Goal: Task Accomplishment & Management: Complete application form

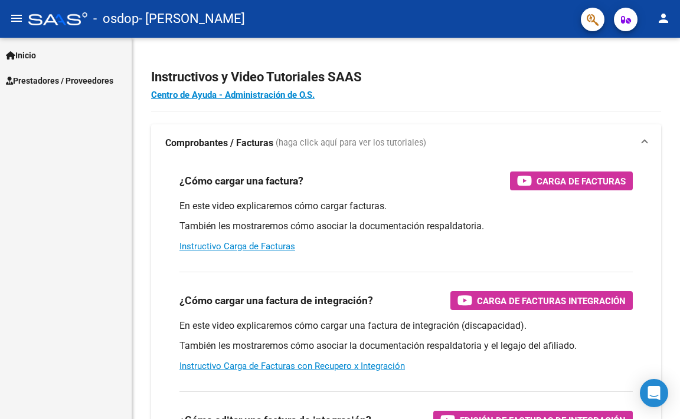
click at [664, 15] on mat-icon "person" at bounding box center [663, 18] width 14 height 14
click at [32, 171] on div at bounding box center [340, 209] width 680 height 419
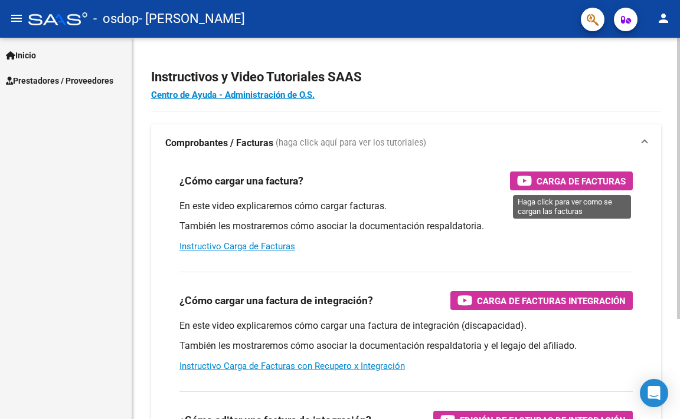
click at [538, 183] on span "Carga de Facturas" at bounding box center [580, 181] width 89 height 15
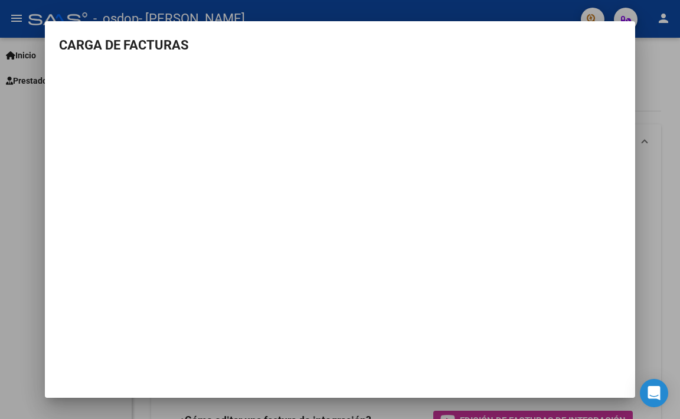
click at [657, 77] on div at bounding box center [340, 209] width 680 height 419
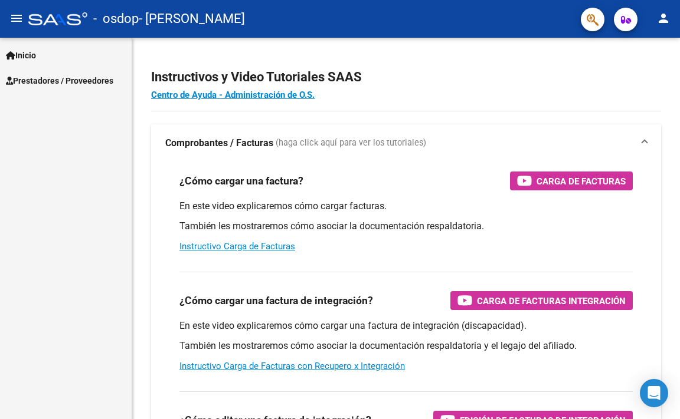
click at [25, 54] on span "Inicio" at bounding box center [21, 55] width 30 height 13
click at [38, 130] on span "Prestadores / Proveedores" at bounding box center [59, 131] width 107 height 13
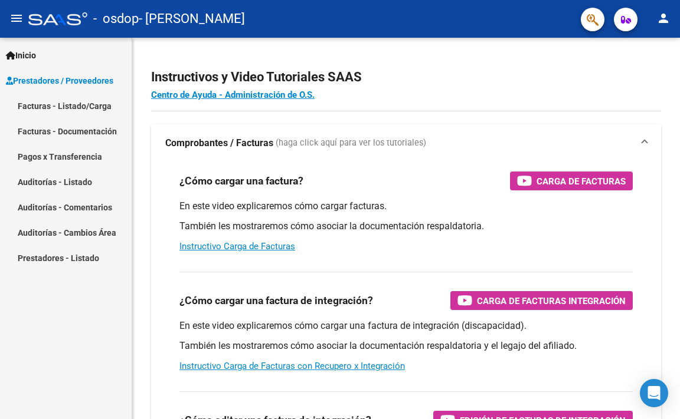
click at [89, 106] on link "Facturas - Listado/Carga" at bounding box center [66, 105] width 132 height 25
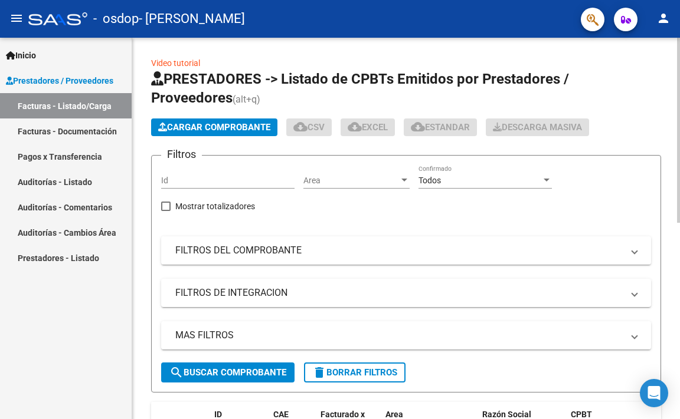
click at [224, 128] on span "Cargar Comprobante" at bounding box center [214, 127] width 112 height 11
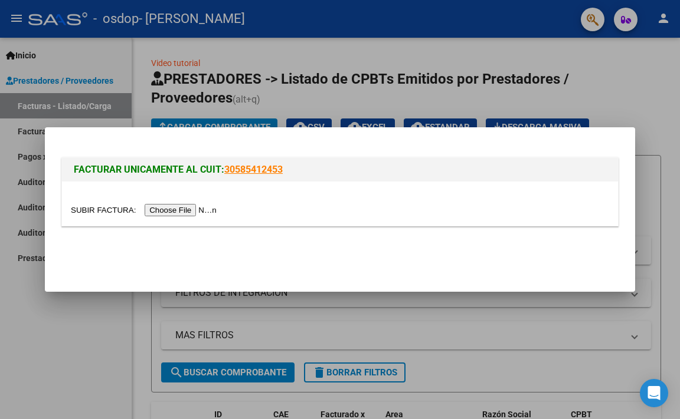
click at [186, 206] on input "file" at bounding box center [145, 210] width 149 height 12
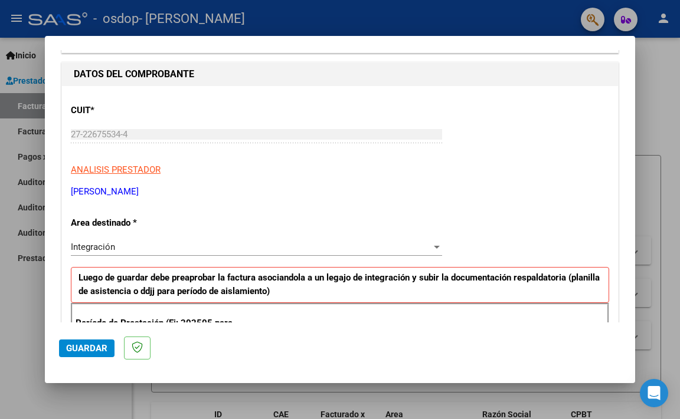
scroll to position [118, 0]
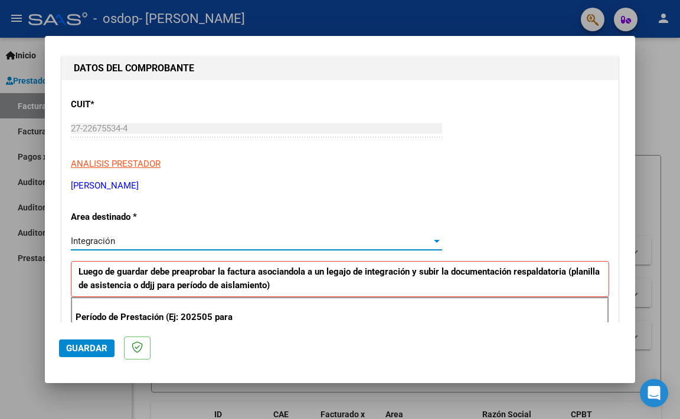
click at [227, 241] on div "Integración" at bounding box center [251, 241] width 360 height 11
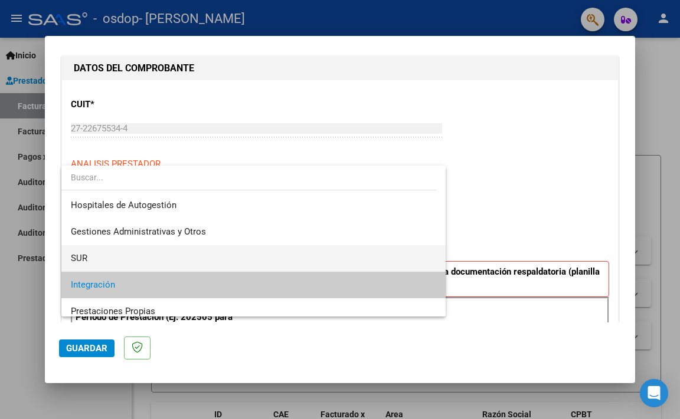
scroll to position [44, 0]
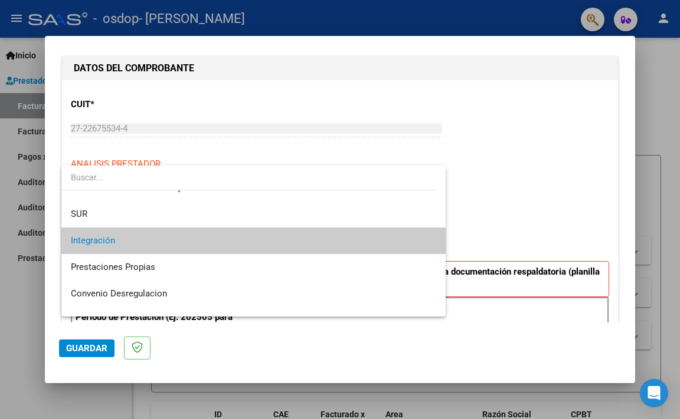
click at [486, 192] on div at bounding box center [340, 209] width 680 height 419
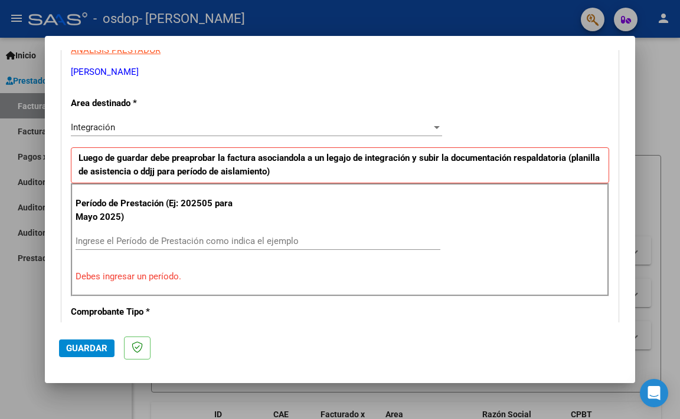
scroll to position [236, 0]
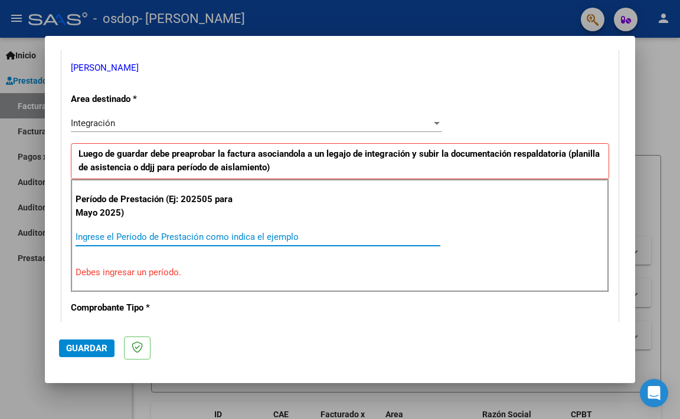
click at [263, 239] on input "Ingrese el Período de Prestación como indica el ejemplo" at bounding box center [258, 237] width 365 height 11
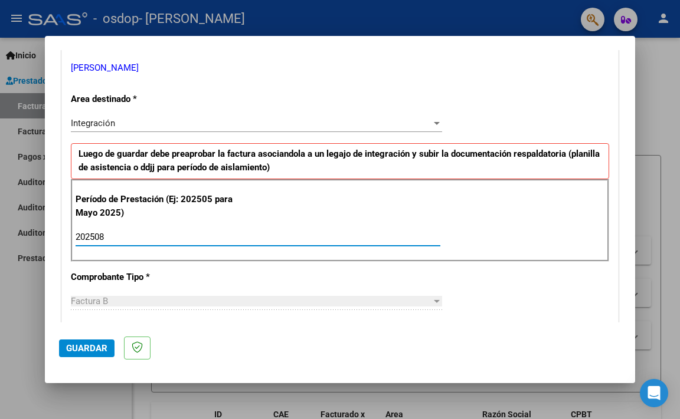
type input "202508"
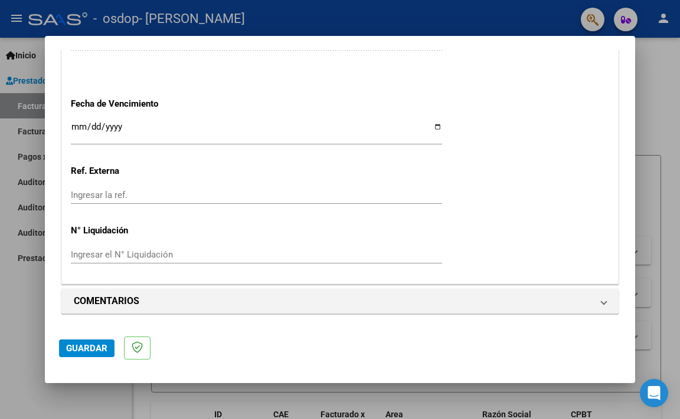
scroll to position [743, 0]
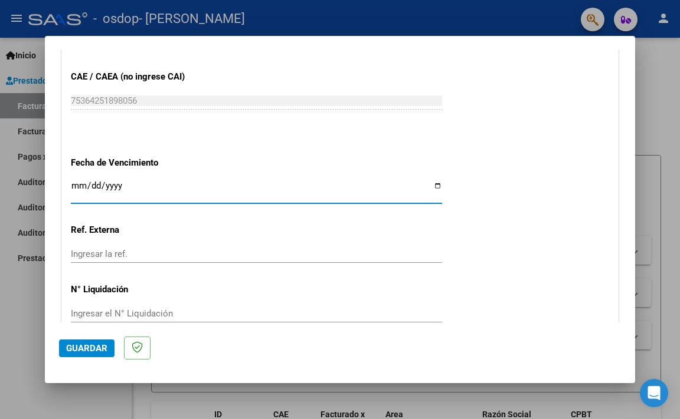
click at [120, 189] on input "Ingresar la fecha" at bounding box center [256, 190] width 371 height 19
click at [430, 185] on input "Ingresar la fecha" at bounding box center [256, 190] width 371 height 19
type input "[DATE]"
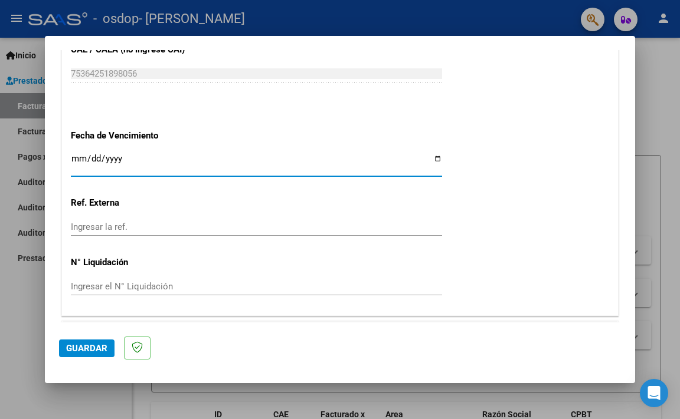
scroll to position [802, 0]
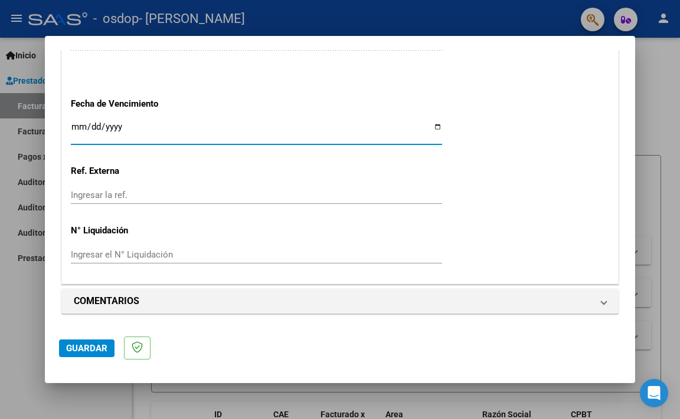
click at [98, 351] on span "Guardar" at bounding box center [86, 348] width 41 height 11
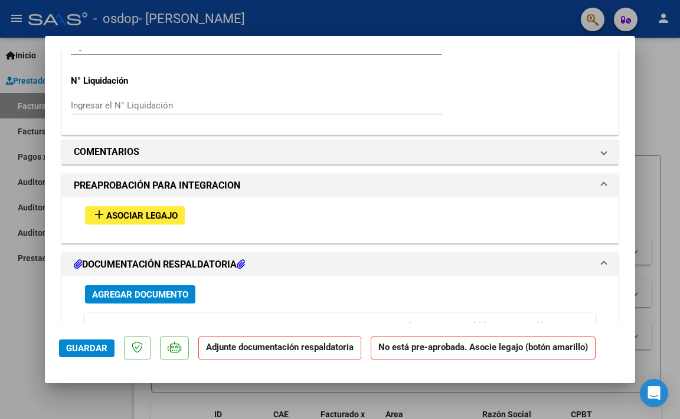
scroll to position [944, 0]
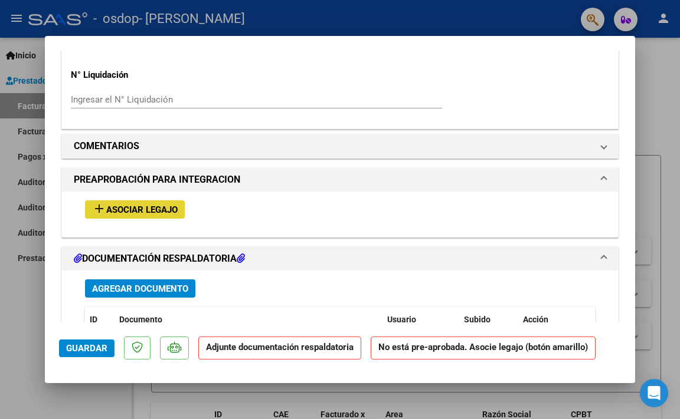
click at [153, 214] on span "Asociar Legajo" at bounding box center [141, 210] width 71 height 11
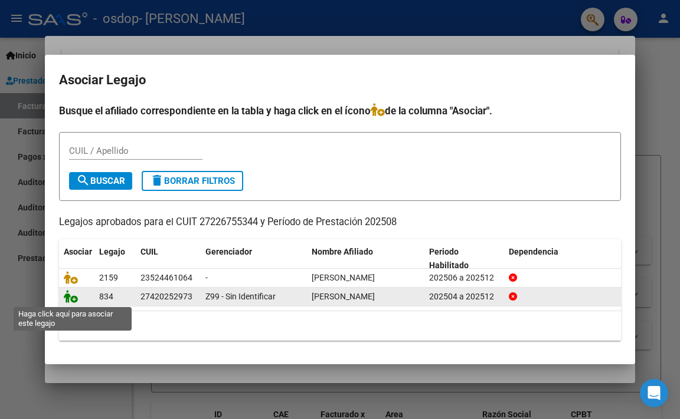
click at [76, 299] on icon at bounding box center [71, 296] width 14 height 13
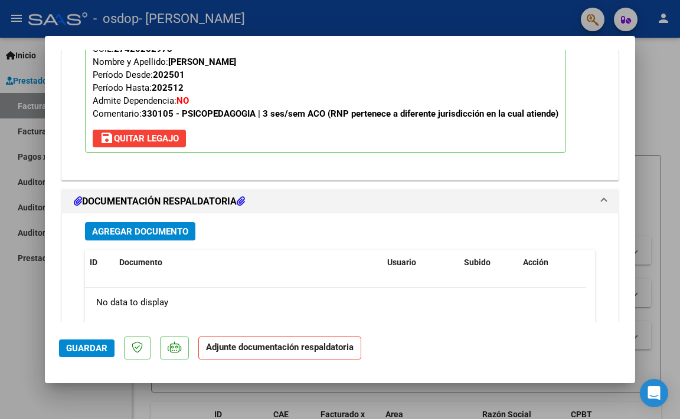
scroll to position [1211, 0]
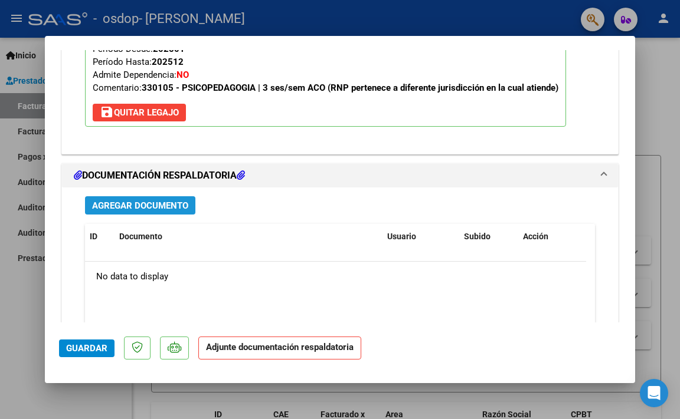
click at [164, 208] on span "Agregar Documento" at bounding box center [140, 206] width 96 height 11
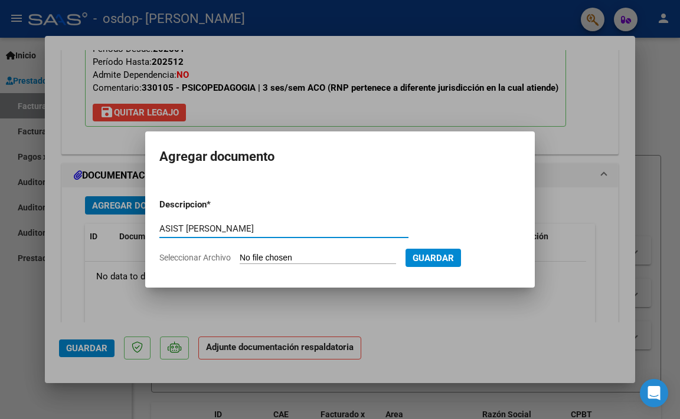
type input "ASIST [PERSON_NAME]"
click at [287, 258] on input "Seleccionar Archivo" at bounding box center [318, 258] width 156 height 11
type input "C:\fakepath\ASIST [PERSON_NAME] OSDOP.pdf"
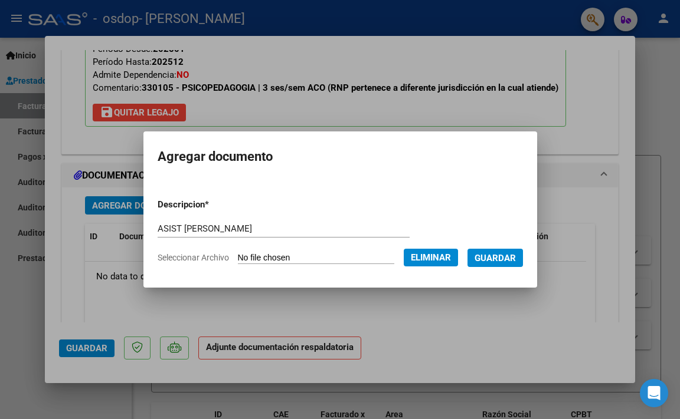
click at [506, 255] on span "Guardar" at bounding box center [494, 258] width 41 height 11
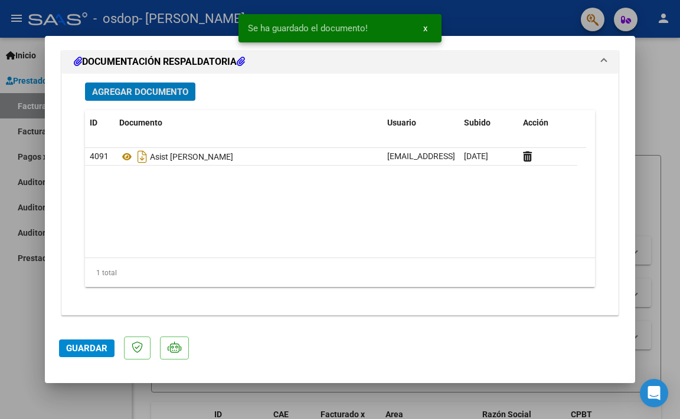
scroll to position [1326, 0]
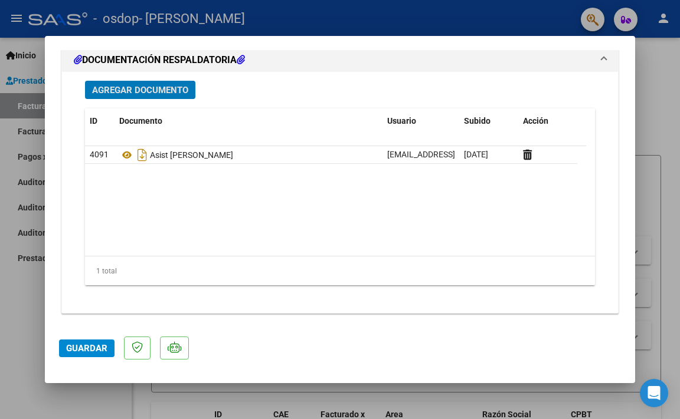
click at [92, 350] on span "Guardar" at bounding box center [86, 348] width 41 height 11
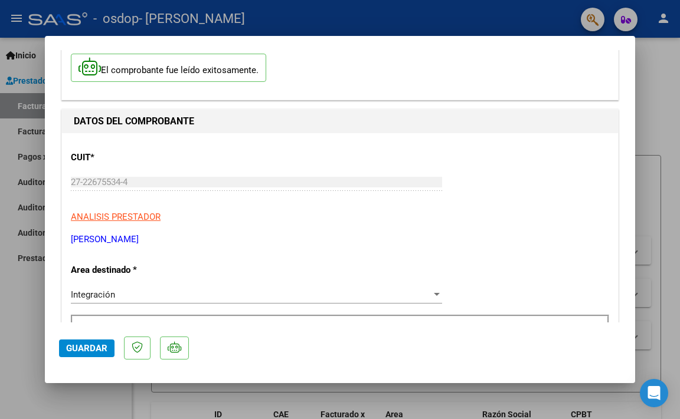
scroll to position [0, 0]
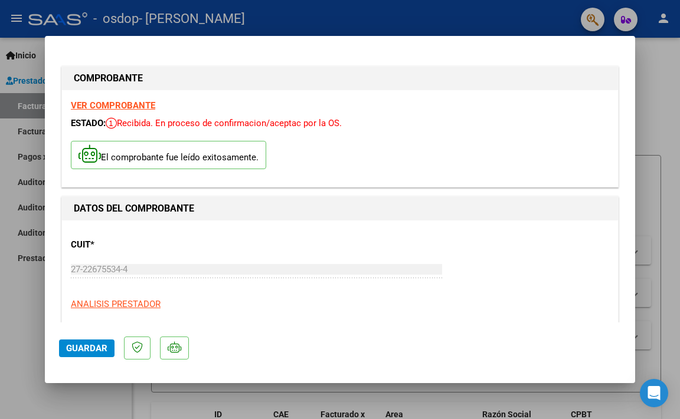
click at [35, 70] on div at bounding box center [340, 209] width 680 height 419
type input "$ 0,00"
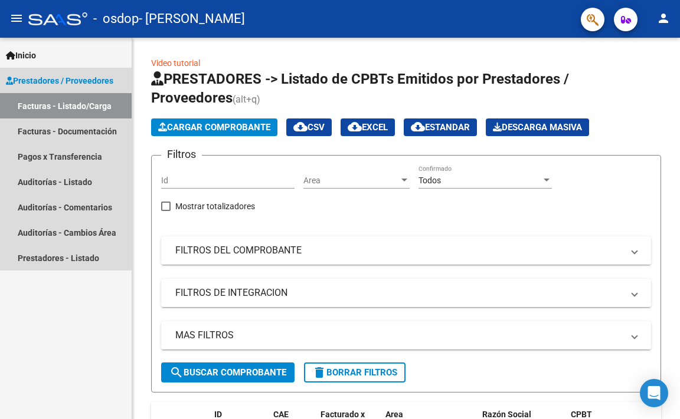
click at [76, 109] on link "Facturas - Listado/Carga" at bounding box center [66, 105] width 132 height 25
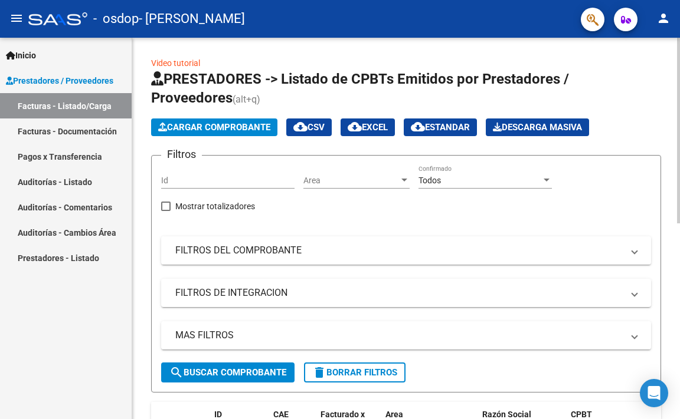
click at [211, 122] on button "Cargar Comprobante" at bounding box center [214, 128] width 126 height 18
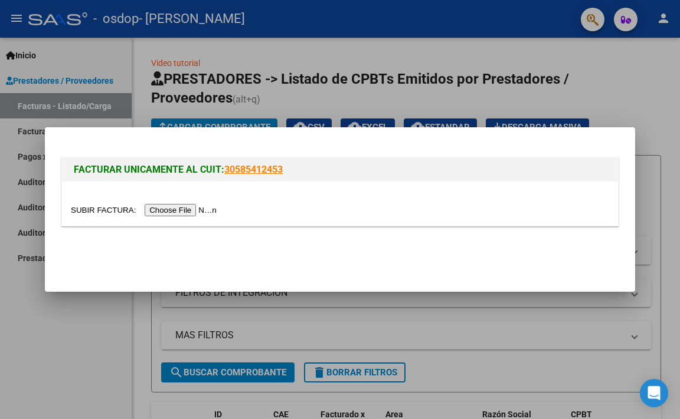
click at [190, 208] on input "file" at bounding box center [145, 210] width 149 height 12
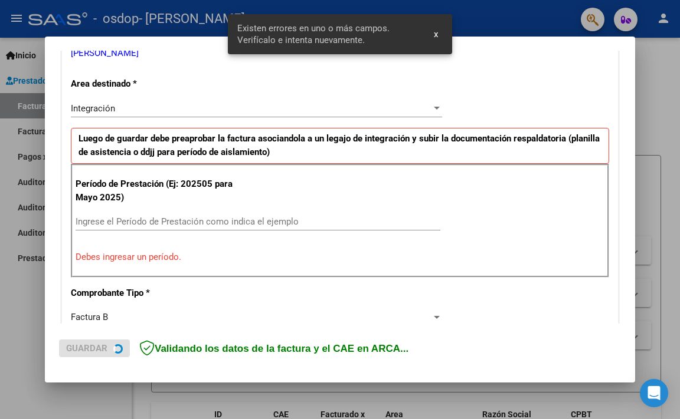
scroll to position [253, 0]
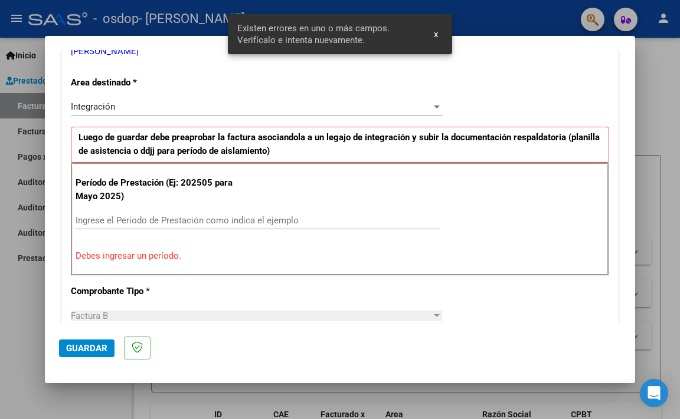
click at [165, 217] on input "Ingrese el Período de Prestación como indica el ejemplo" at bounding box center [258, 220] width 365 height 11
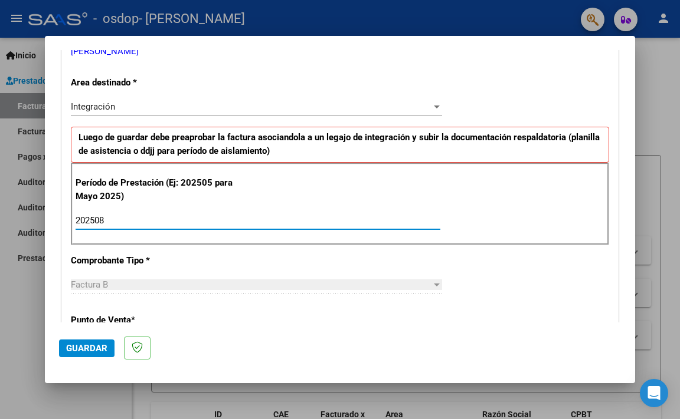
type input "202508"
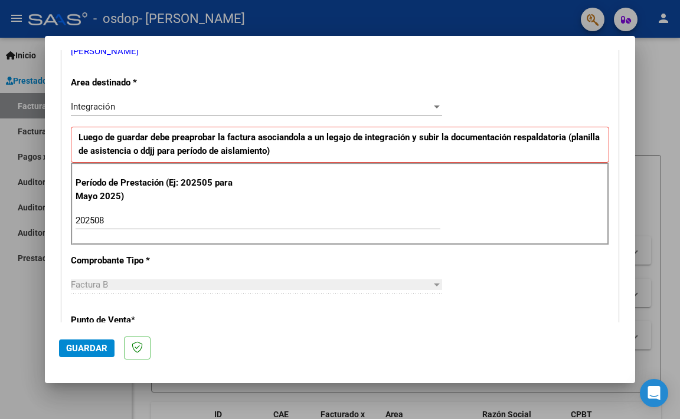
click at [210, 254] on p "Comprobante Tipo *" at bounding box center [152, 261] width 162 height 14
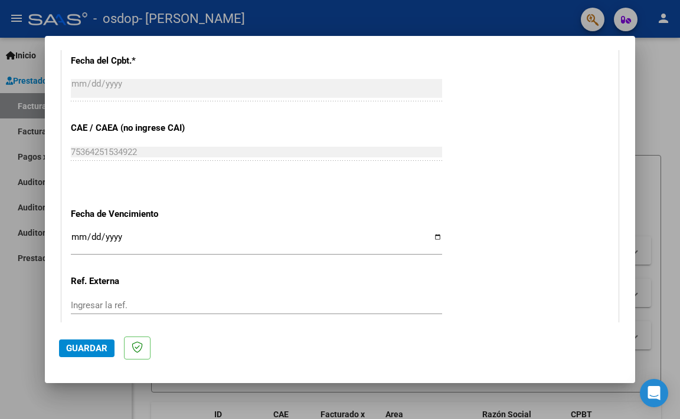
scroll to position [725, 0]
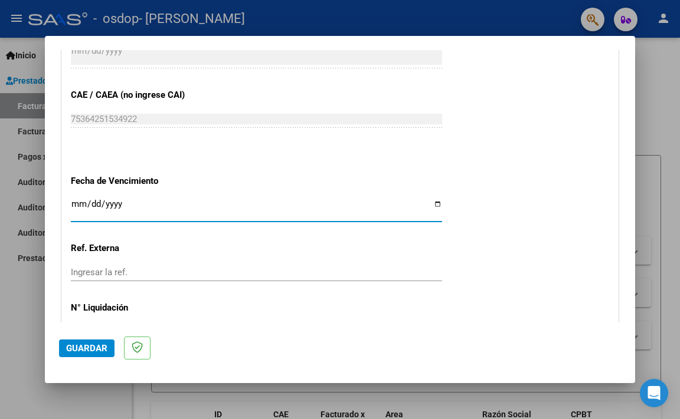
click at [431, 203] on input "Ingresar la fecha" at bounding box center [256, 208] width 371 height 19
type input "[DATE]"
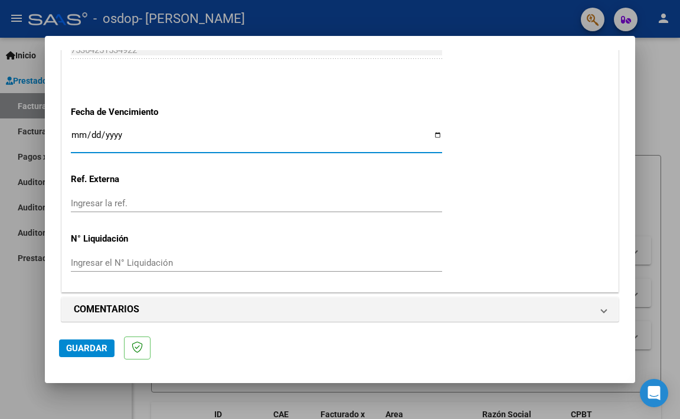
scroll to position [802, 0]
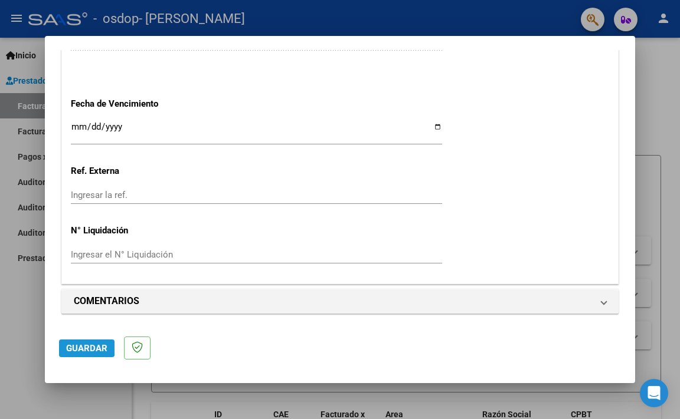
click at [79, 344] on span "Guardar" at bounding box center [86, 348] width 41 height 11
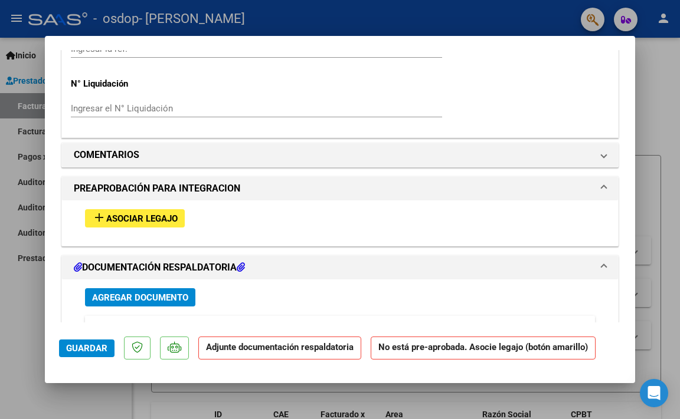
scroll to position [944, 0]
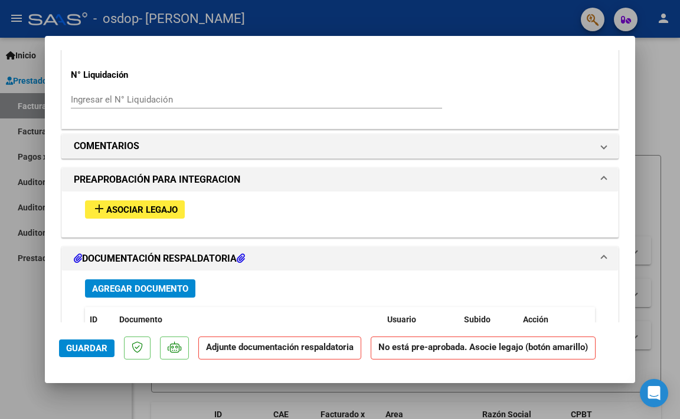
click at [163, 217] on button "add Asociar Legajo" at bounding box center [135, 210] width 100 height 18
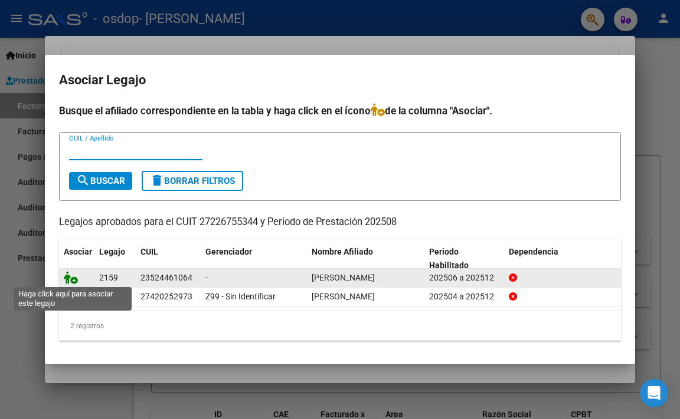
click at [73, 279] on icon at bounding box center [71, 277] width 14 height 13
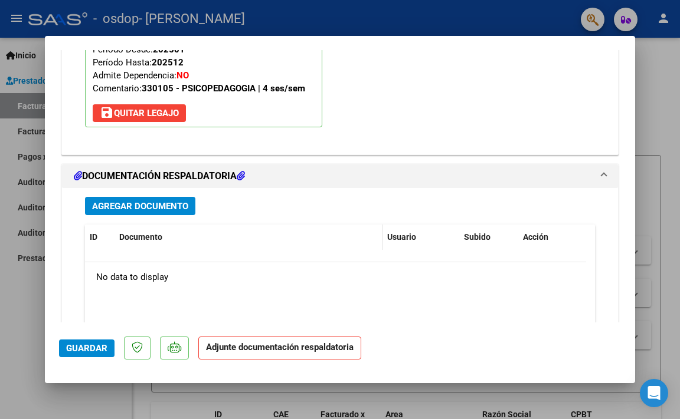
scroll to position [1211, 0]
click at [139, 202] on span "Agregar Documento" at bounding box center [140, 206] width 96 height 11
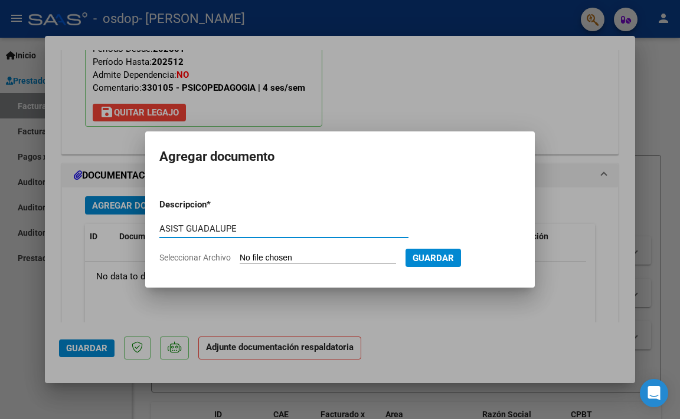
type input "ASIST GUADALUPE"
click at [261, 256] on input "Seleccionar Archivo" at bounding box center [318, 258] width 156 height 11
type input "C:\fakepath\ASIST [PERSON_NAME] OSDOP.pdf"
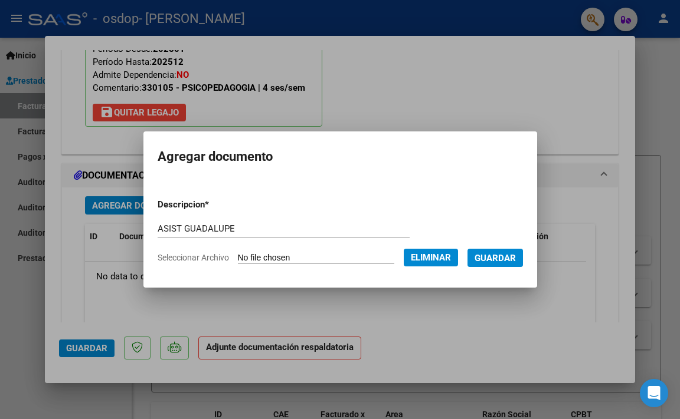
click at [516, 258] on span "Guardar" at bounding box center [494, 258] width 41 height 11
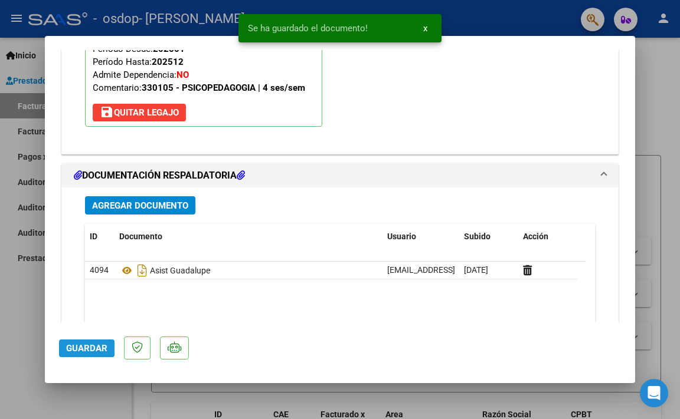
click at [85, 345] on span "Guardar" at bounding box center [86, 348] width 41 height 11
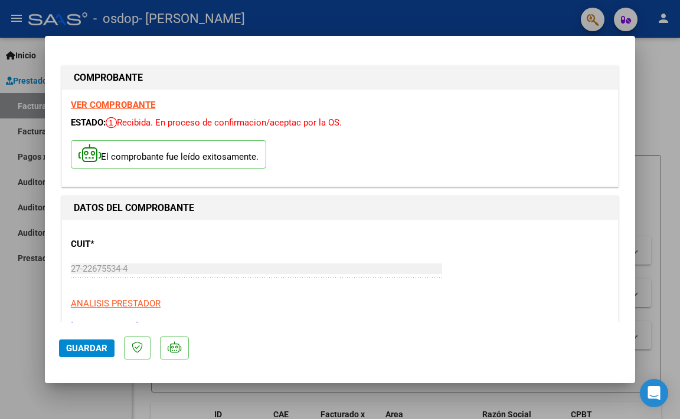
scroll to position [0, 0]
click at [33, 364] on div at bounding box center [340, 209] width 680 height 419
type input "$ 0,00"
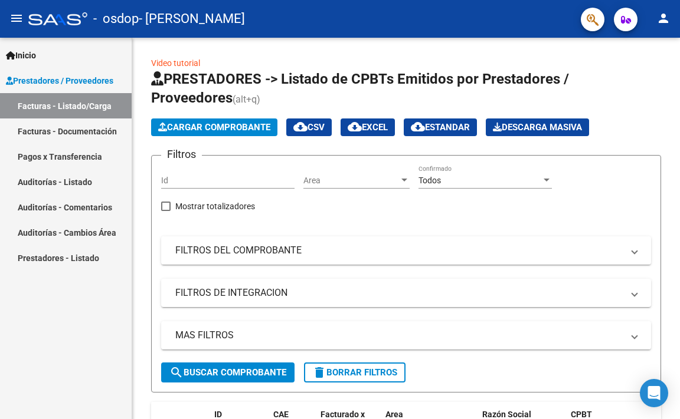
click at [87, 106] on link "Facturas - Listado/Carga" at bounding box center [66, 105] width 132 height 25
click at [84, 105] on link "Facturas - Listado/Carga" at bounding box center [66, 105] width 132 height 25
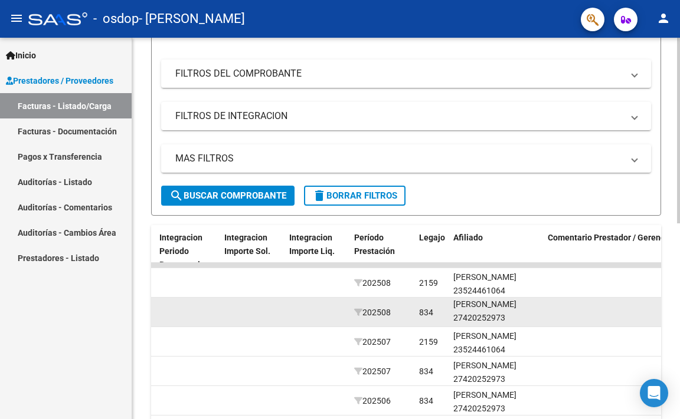
scroll to position [15, 0]
